Goal: Task Accomplishment & Management: Use online tool/utility

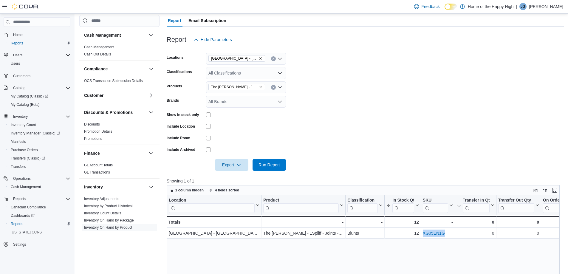
scroll to position [89, 0]
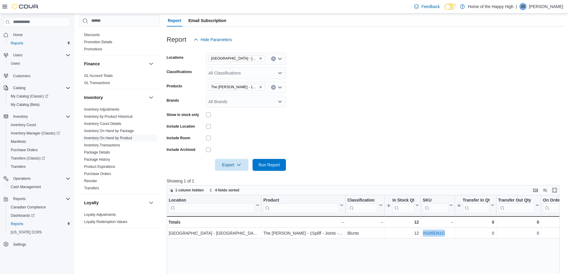
click at [299, 113] on form "Locations [GEOGRAPHIC_DATA] - [GEOGRAPHIC_DATA] - Fire & Flower Classifications…" at bounding box center [365, 108] width 397 height 125
click at [271, 87] on div "The [PERSON_NAME] - 1Spliff - Joints - 1 x 1g" at bounding box center [246, 87] width 80 height 12
click at [274, 88] on icon "Clear input" at bounding box center [272, 86] width 1 height 1
click at [328, 113] on form "Locations [GEOGRAPHIC_DATA] - [GEOGRAPHIC_DATA] - Fire & Flower Classifications…" at bounding box center [365, 108] width 397 height 125
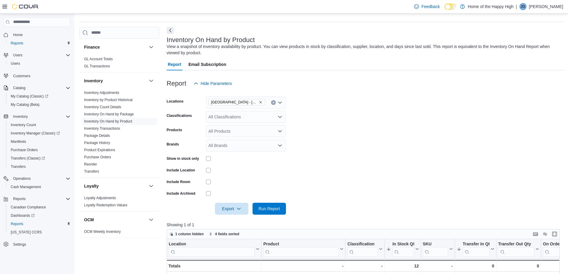
scroll to position [268, 0]
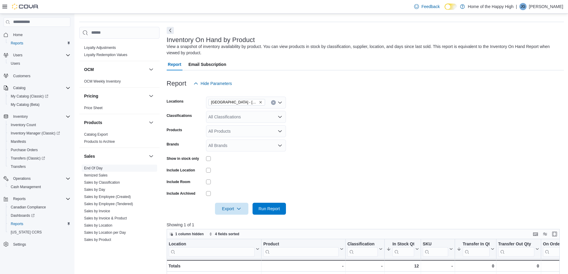
click at [92, 171] on span "End Of Day" at bounding box center [119, 168] width 75 height 7
click at [94, 168] on link "End Of Day" at bounding box center [93, 168] width 18 height 4
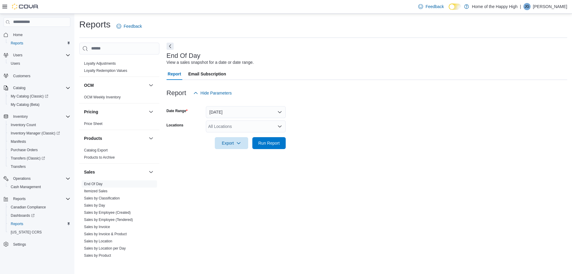
click at [248, 122] on div "All Locations" at bounding box center [246, 126] width 80 height 12
type input "*****"
click at [260, 135] on span "[GEOGRAPHIC_DATA] - [GEOGRAPHIC_DATA] - Fire & Flower" at bounding box center [290, 137] width 119 height 6
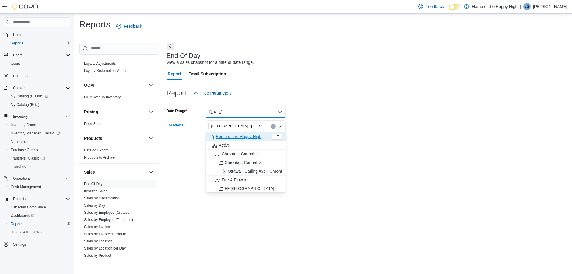
click at [258, 113] on button "[DATE]" at bounding box center [246, 112] width 80 height 12
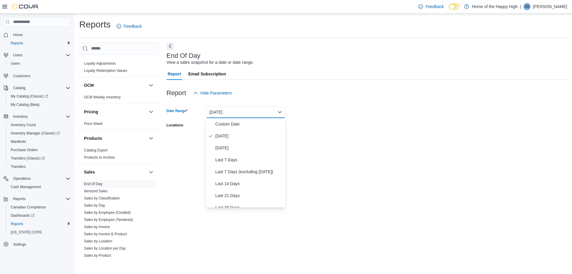
click at [381, 103] on div at bounding box center [367, 102] width 401 height 7
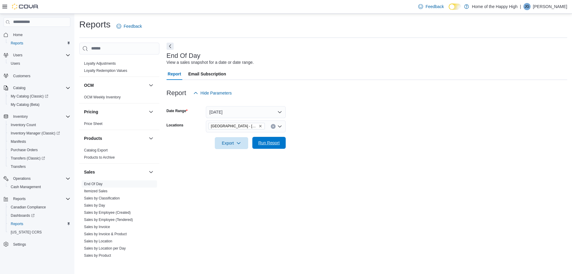
click at [281, 138] on span "Run Report" at bounding box center [269, 143] width 26 height 12
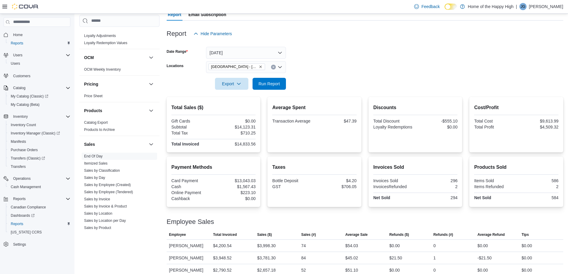
scroll to position [60, 0]
